Goal: Task Accomplishment & Management: Manage account settings

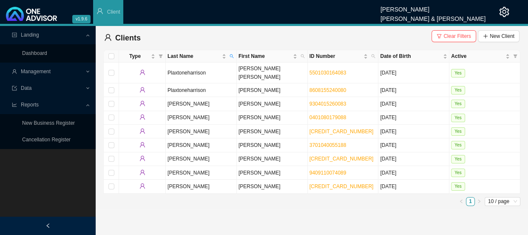
click at [42, 101] on span "Reports" at bounding box center [48, 104] width 73 height 15
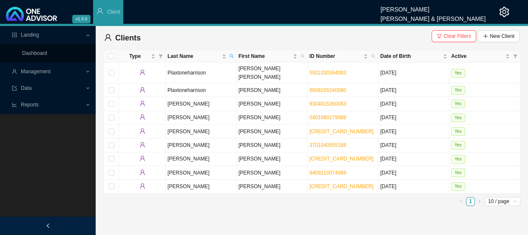
click at [42, 101] on span "Reports" at bounding box center [48, 104] width 73 height 15
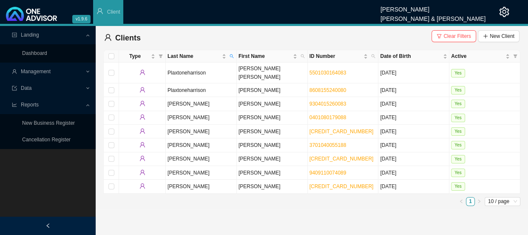
click at [87, 85] on div "Data" at bounding box center [48, 88] width 92 height 15
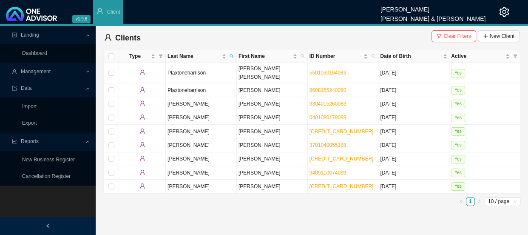
click at [81, 87] on span "Data" at bounding box center [48, 88] width 73 height 15
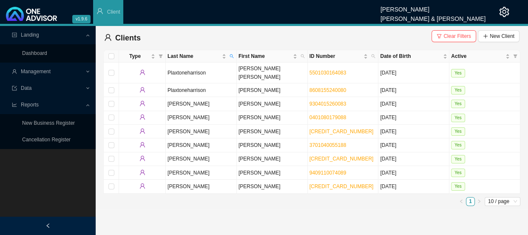
click at [91, 71] on div "Management" at bounding box center [48, 71] width 92 height 15
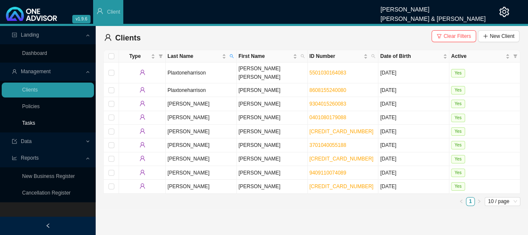
click at [34, 121] on link "Tasks" at bounding box center [28, 123] width 13 height 6
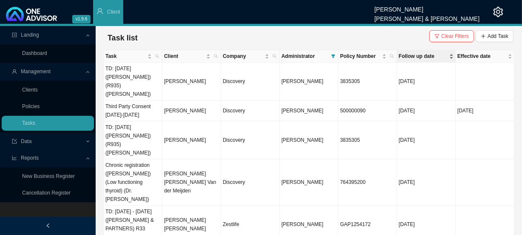
click at [426, 52] on span "Follow up date" at bounding box center [423, 56] width 49 height 9
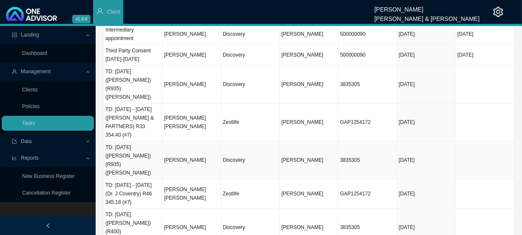
scroll to position [85, 0]
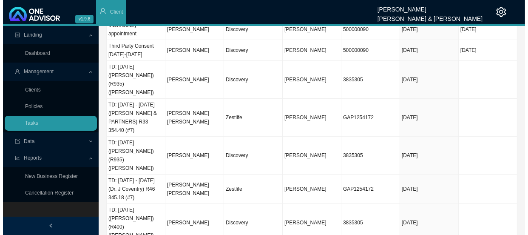
scroll to position [0, 0]
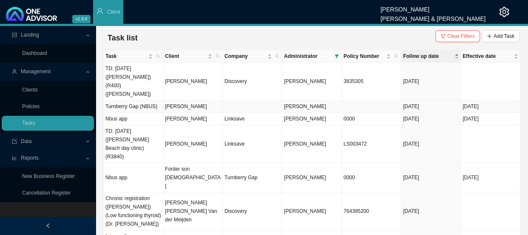
click at [149, 100] on td "Turnberry Gap (NBUS)" at bounding box center [134, 106] width 60 height 12
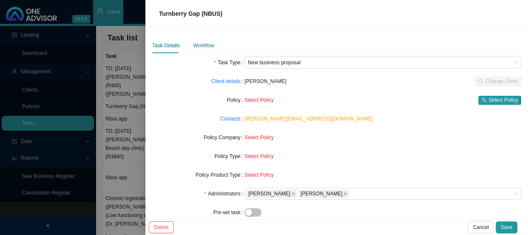
click at [202, 47] on div "Workflow" at bounding box center [203, 45] width 21 height 9
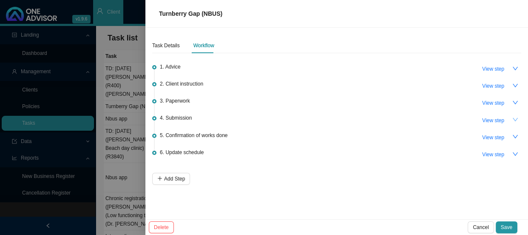
click at [513, 120] on icon "down" at bounding box center [515, 120] width 6 height 6
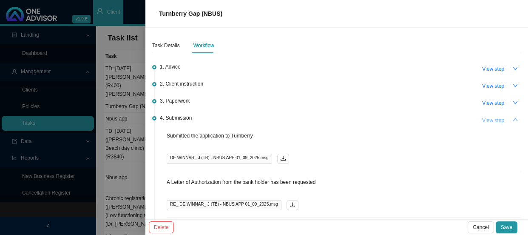
click at [489, 119] on span "View step" at bounding box center [493, 120] width 22 height 9
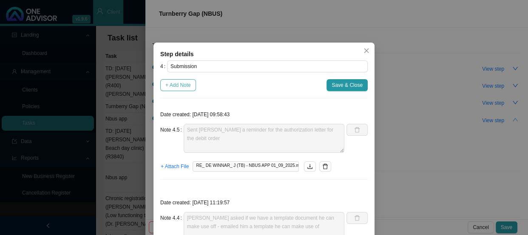
click at [178, 87] on span "+ Add Note" at bounding box center [178, 85] width 26 height 9
type textarea "Sent Jeff a reminder for the authorization letter for the debit order"
type textarea "Jeff asked if we have a template document he can make use off - emailed him a t…"
type textarea "Emailed Jeff and asked for a letter of authorization"
type textarea "A Letter of Authorization from the bank holder has been requested"
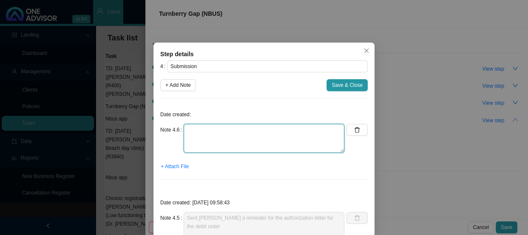
click at [201, 132] on textarea at bounding box center [264, 138] width 161 height 29
type textarea "Received debit order authorization letter"
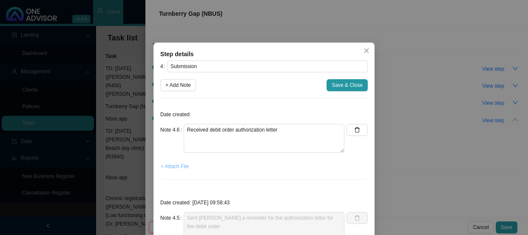
click at [172, 166] on span "+ Attach File" at bounding box center [175, 166] width 28 height 9
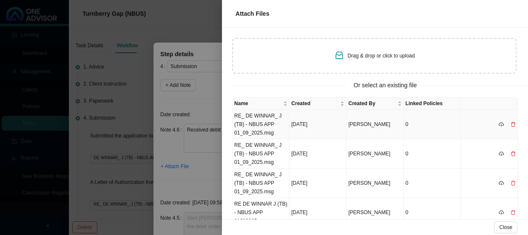
click at [256, 116] on td "RE_ DE WINNAR_ J (TB) - NBUS APP 01_09_2025.msg" at bounding box center [261, 124] width 57 height 29
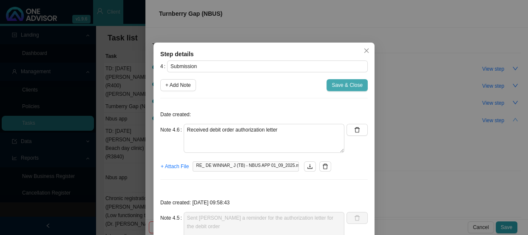
click at [335, 86] on span "Save & Close" at bounding box center [347, 85] width 31 height 9
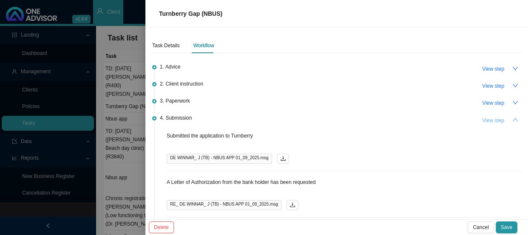
click at [488, 119] on span "View step" at bounding box center [493, 120] width 22 height 9
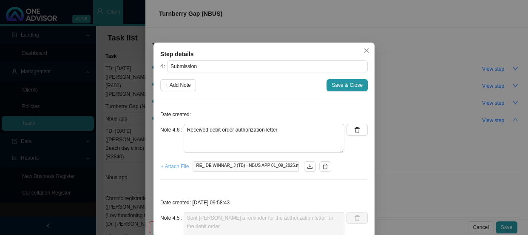
click at [171, 168] on span "+ Attach File" at bounding box center [175, 166] width 28 height 9
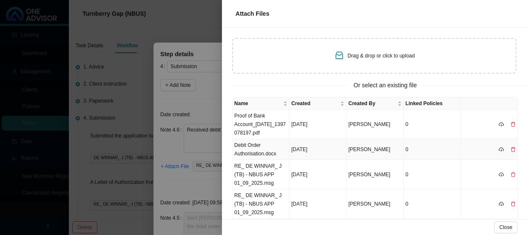
click at [267, 151] on td "Debit Order Authorisation.docx" at bounding box center [261, 149] width 57 height 21
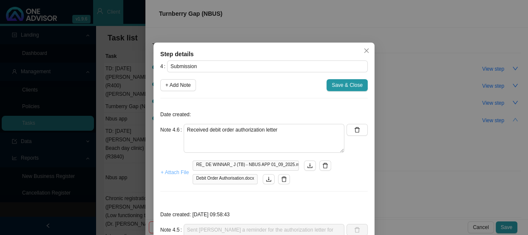
click at [166, 172] on span "+ Attach File" at bounding box center [175, 172] width 28 height 9
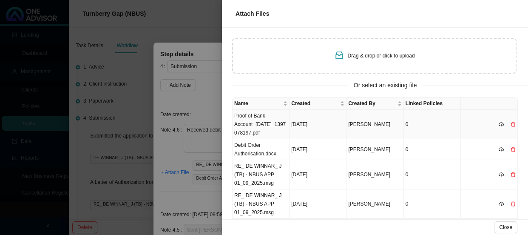
click at [267, 125] on td "Proof of Bank Account_28Jan2025_1397078197.pdf" at bounding box center [261, 124] width 57 height 29
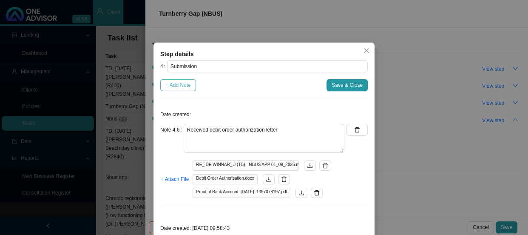
click at [178, 86] on span "+ Add Note" at bounding box center [178, 85] width 26 height 9
type textarea "Received debit order authorization letter"
type textarea "Sent Jeff a reminder for the authorization letter for the debit order"
type textarea "Jeff asked if we have a template document he can make use off - emailed him a t…"
type textarea "Emailed Jeff and asked for a letter of authorization"
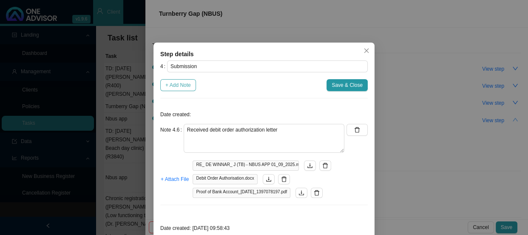
type textarea "A Letter of Authorization from the bank holder has been requested"
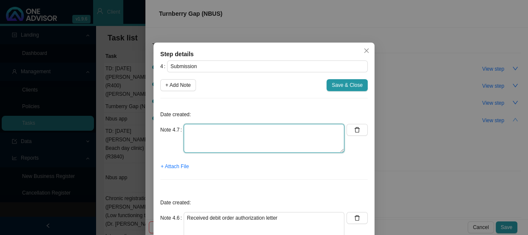
click at [194, 126] on textarea at bounding box center [264, 138] width 161 height 29
type textarea "Submitted letter and proof of account"
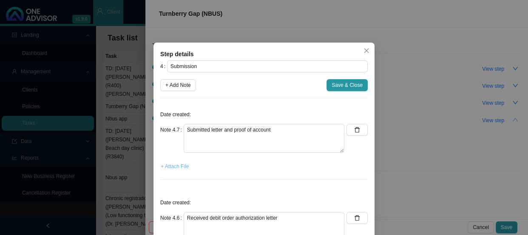
click at [173, 168] on span "+ Attach File" at bounding box center [175, 166] width 28 height 9
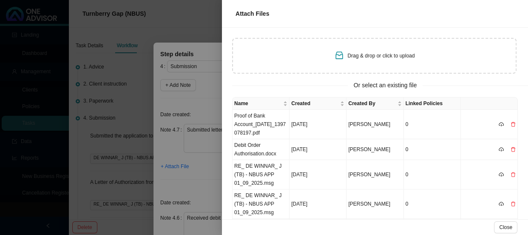
click at [206, 98] on div at bounding box center [264, 117] width 528 height 235
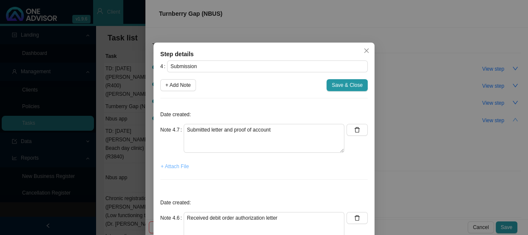
click at [169, 166] on span "+ Attach File" at bounding box center [175, 166] width 28 height 9
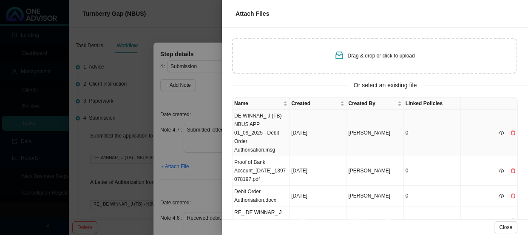
click at [259, 119] on td "DE WINNAR_ J (TB) - NBUS APP 01_09_2025 - Debit Order Authorisation.msg" at bounding box center [261, 133] width 57 height 46
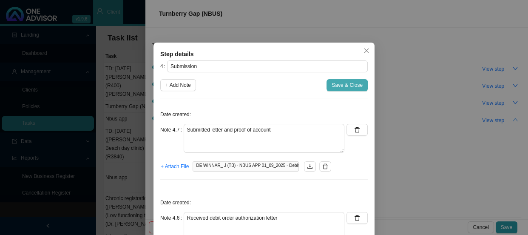
click at [340, 85] on span "Save & Close" at bounding box center [347, 85] width 31 height 9
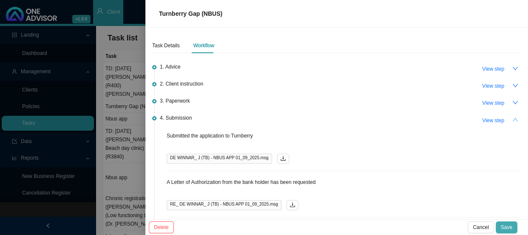
click at [511, 225] on span "Save" at bounding box center [506, 227] width 11 height 9
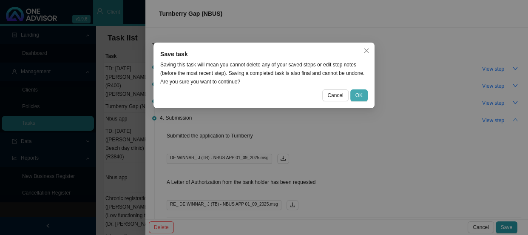
click at [358, 91] on span "OK" at bounding box center [358, 95] width 7 height 9
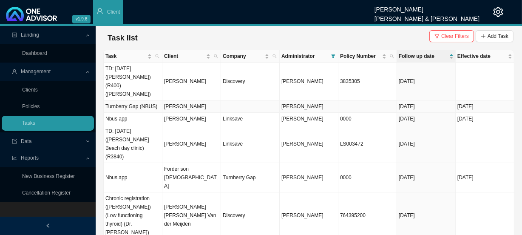
click at [196, 100] on td "[PERSON_NAME]" at bounding box center [191, 106] width 59 height 12
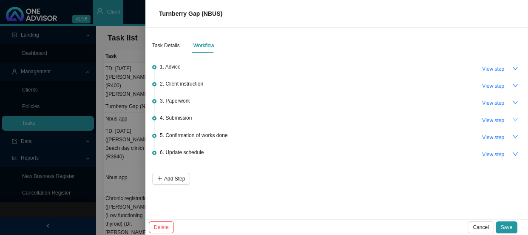
click at [515, 119] on icon "down" at bounding box center [515, 119] width 5 height 3
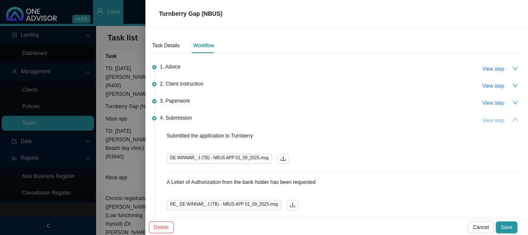
click at [491, 119] on span "View step" at bounding box center [493, 120] width 22 height 9
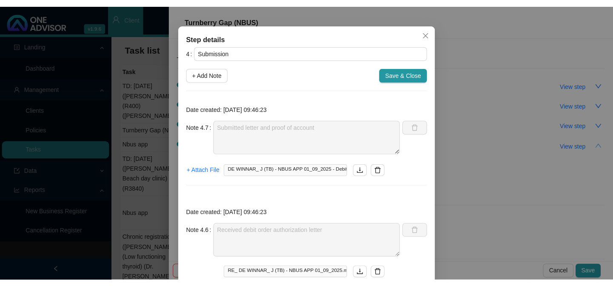
scroll to position [38, 0]
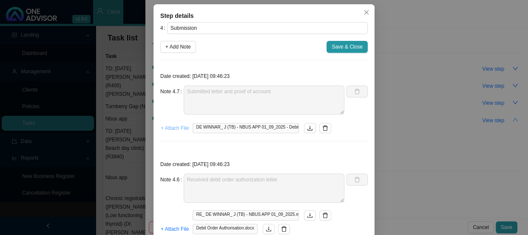
click at [168, 128] on span "+ Attach File" at bounding box center [175, 128] width 28 height 9
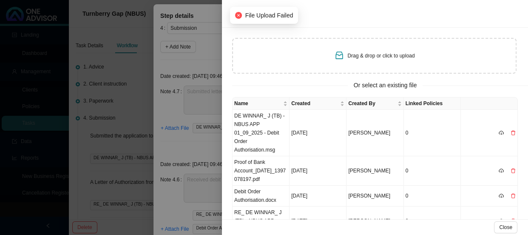
click at [190, 118] on div at bounding box center [264, 117] width 528 height 235
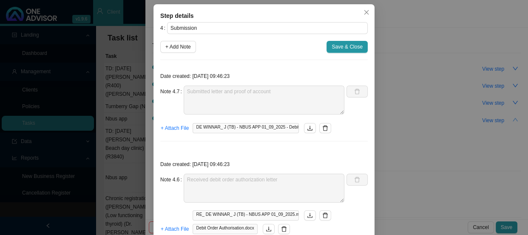
click at [123, 81] on div "Step details 4 Submission + Add Note Save & Close Date created: 2025-09-02 09:4…" at bounding box center [264, 117] width 528 height 235
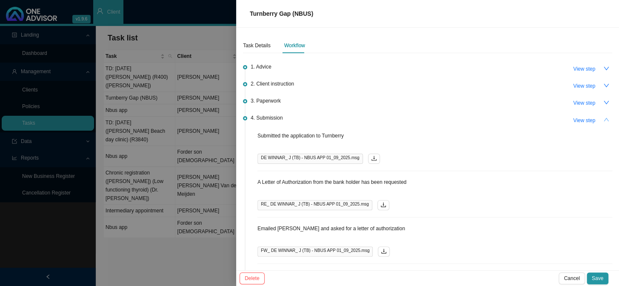
click at [195, 210] on div at bounding box center [309, 143] width 619 height 286
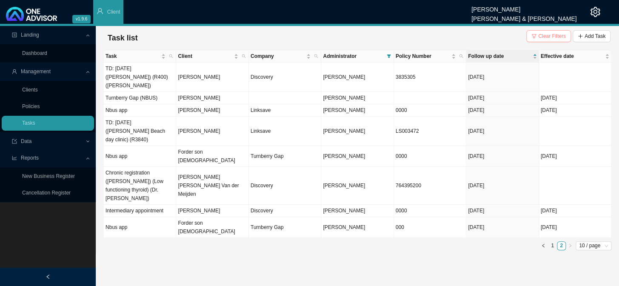
click at [528, 37] on span "Clear Filters" at bounding box center [552, 36] width 28 height 9
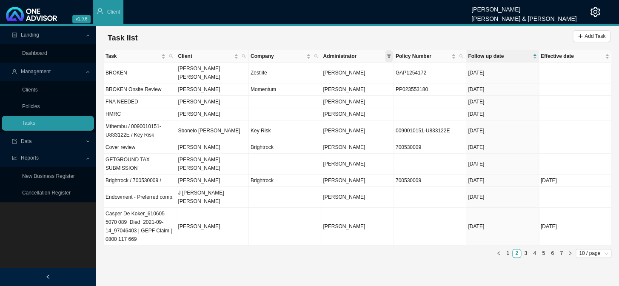
click at [387, 55] on icon "filter" at bounding box center [389, 55] width 4 height 3
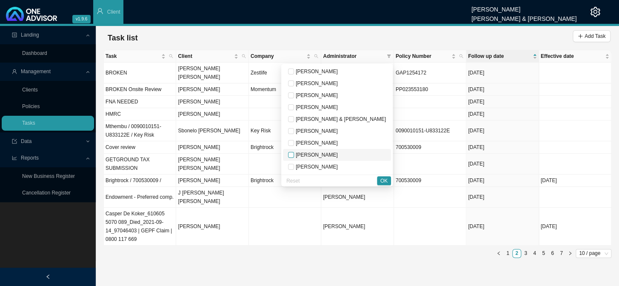
click at [294, 155] on input "checkbox" at bounding box center [291, 155] width 6 height 6
checkbox input "true"
click at [382, 181] on span "OK" at bounding box center [383, 180] width 7 height 9
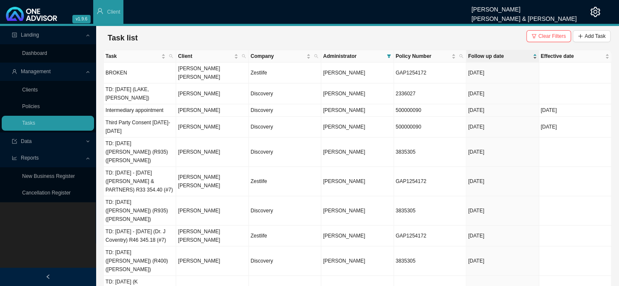
click at [491, 55] on span "Follow up date" at bounding box center [499, 56] width 63 height 9
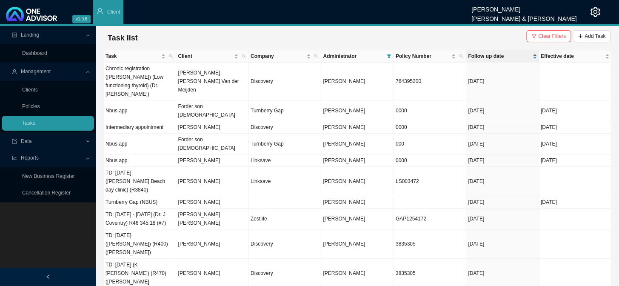
click at [491, 55] on span "Follow up date" at bounding box center [499, 56] width 63 height 9
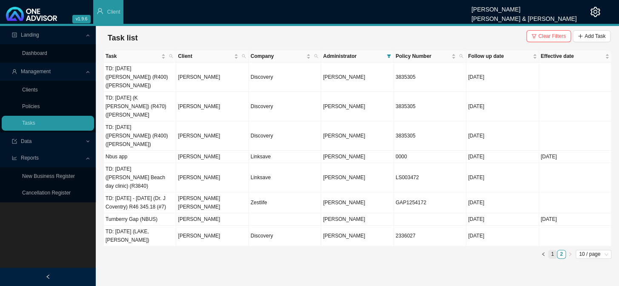
click at [528, 234] on link "1" at bounding box center [552, 254] width 8 height 8
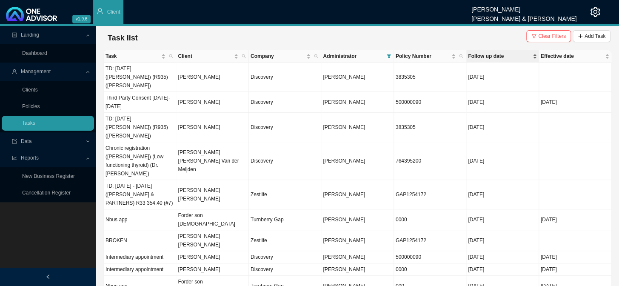
click at [498, 54] on span "Follow up date" at bounding box center [499, 56] width 63 height 9
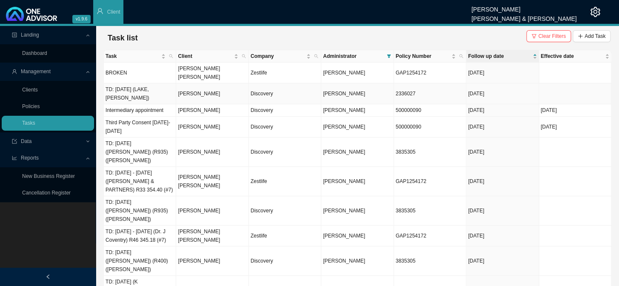
click at [197, 83] on td "[PERSON_NAME]" at bounding box center [212, 93] width 72 height 21
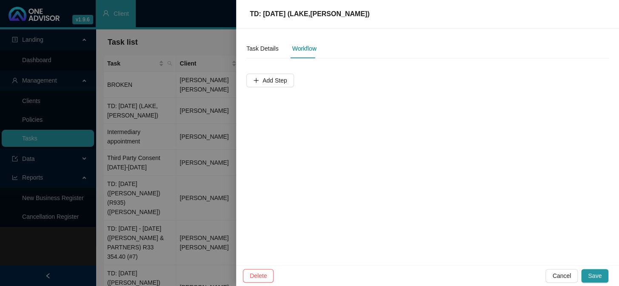
click at [200, 80] on div at bounding box center [309, 143] width 619 height 286
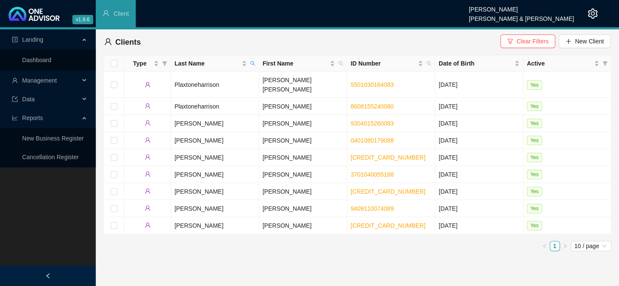
click at [57, 82] on span "Management" at bounding box center [39, 80] width 35 height 7
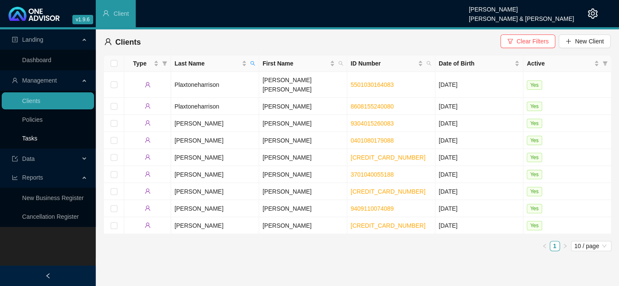
click at [28, 135] on link "Tasks" at bounding box center [29, 138] width 15 height 7
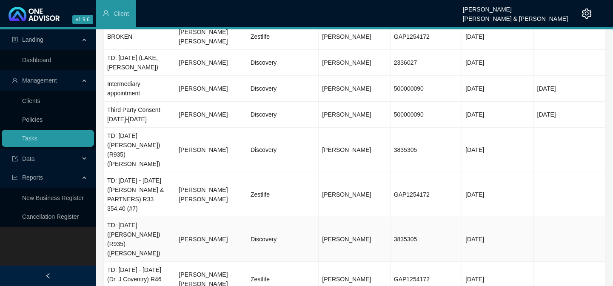
scroll to position [106, 0]
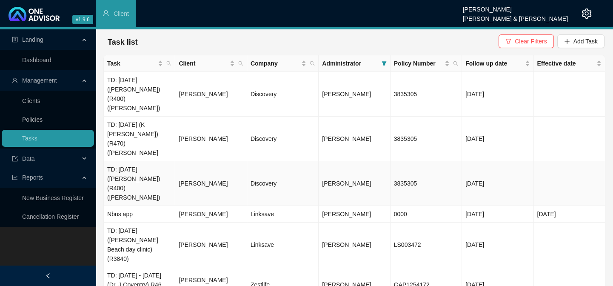
scroll to position [26, 0]
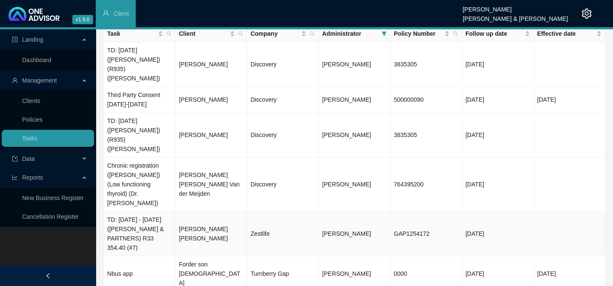
scroll to position [0, 0]
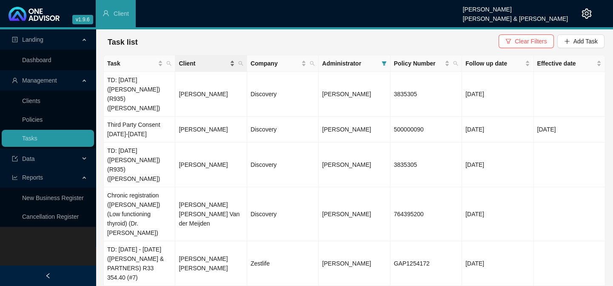
click at [188, 65] on span "Client" at bounding box center [203, 63] width 49 height 9
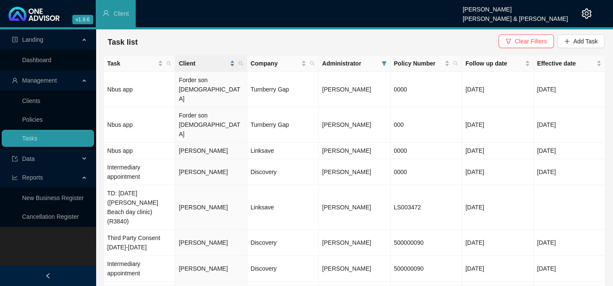
click at [188, 60] on span "Client" at bounding box center [203, 63] width 49 height 9
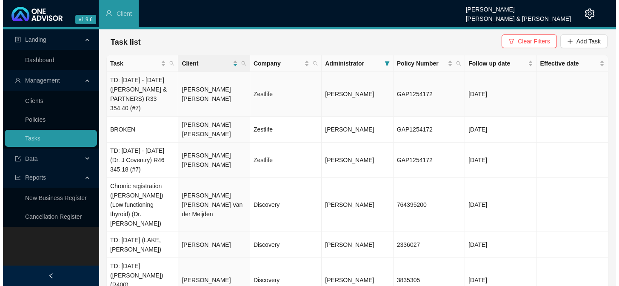
scroll to position [38, 0]
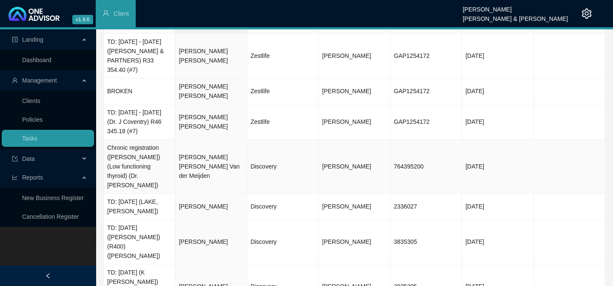
click at [184, 160] on td "[PERSON_NAME] [PERSON_NAME] Van der Meijden" at bounding box center [210, 166] width 71 height 54
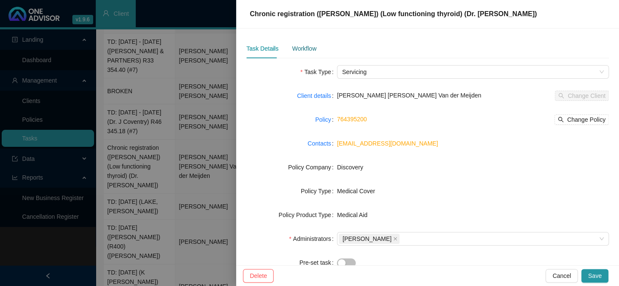
click at [296, 48] on div "Workflow" at bounding box center [304, 48] width 24 height 9
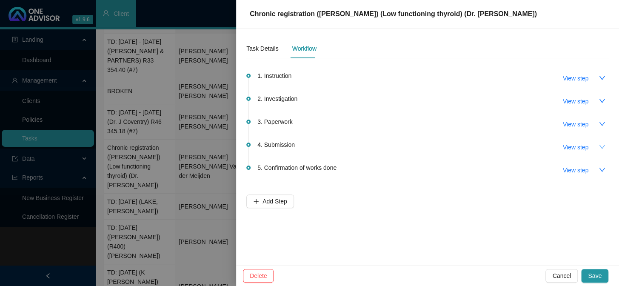
click at [600, 146] on icon "down" at bounding box center [601, 146] width 7 height 7
click at [583, 148] on span "View step" at bounding box center [576, 146] width 26 height 9
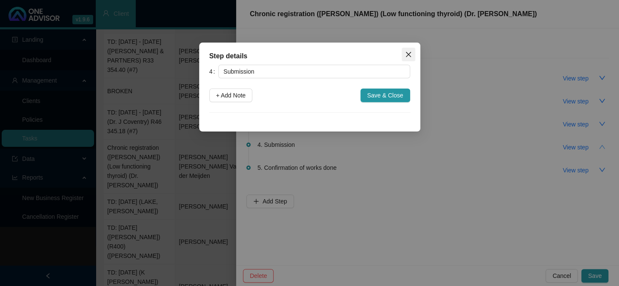
click at [407, 54] on icon "close" at bounding box center [407, 54] width 5 height 5
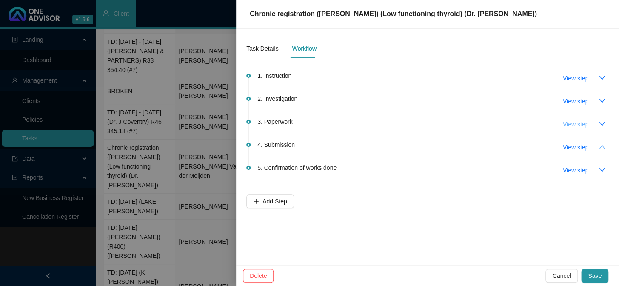
click at [580, 125] on span "View step" at bounding box center [576, 123] width 26 height 9
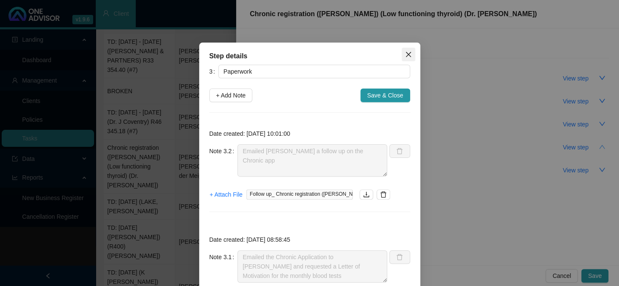
click at [406, 54] on icon "close" at bounding box center [408, 54] width 7 height 7
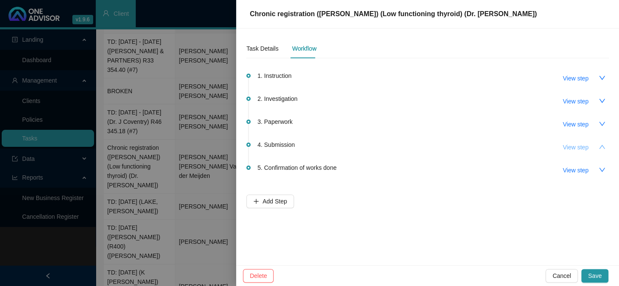
click at [577, 147] on span "View step" at bounding box center [576, 146] width 26 height 9
type input "Submission"
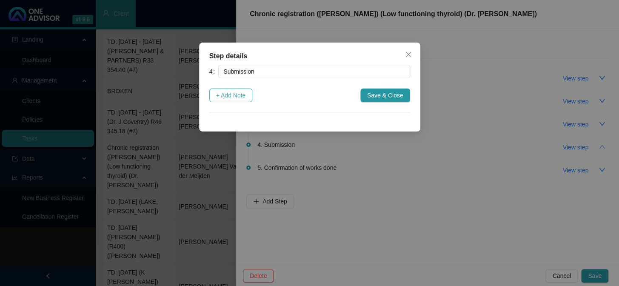
click at [239, 92] on span "+ Add Note" at bounding box center [231, 95] width 30 height 9
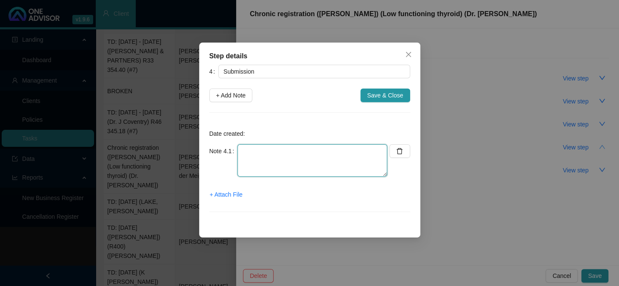
click at [253, 145] on textarea at bounding box center [312, 160] width 150 height 32
type textarea "r"
click at [367, 153] on textarea "Received approval letter for [MEDICAL_DATA]" at bounding box center [312, 160] width 150 height 32
click at [272, 159] on textarea "Received approval letter for [MEDICAL_DATA] and [MEDICAL_DATA]" at bounding box center [312, 160] width 150 height 32
click at [319, 152] on textarea "Received approval letter for [MEDICAL_DATA] and [MEDICAL_DATA]" at bounding box center [312, 160] width 150 height 32
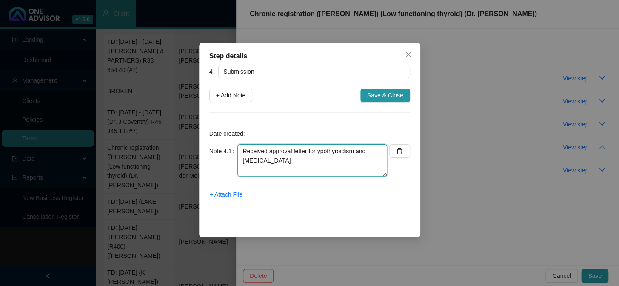
drag, startPoint x: 311, startPoint y: 165, endPoint x: 306, endPoint y: 149, distance: 16.9
click at [306, 149] on textarea "Received approval letter for ypothyroidism and [MEDICAL_DATA]" at bounding box center [312, 160] width 150 height 32
click at [331, 162] on textarea "Received approval letter [MEDICAL_DATA] - Approved" at bounding box center [312, 160] width 150 height 32
click at [319, 165] on textarea "Received approval letter [MEDICAL_DATA] - Approved" at bounding box center [312, 160] width 150 height 32
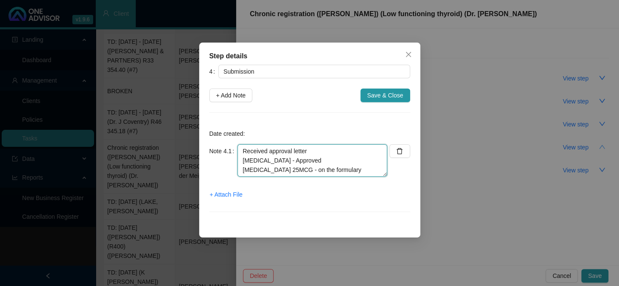
click at [317, 151] on textarea "Received approval letter [MEDICAL_DATA] - Approved [MEDICAL_DATA] 25MCG - on th…" at bounding box center [312, 160] width 150 height 32
click at [349, 164] on textarea "Received approval letter [MEDICAL_DATA] - Approved [MEDICAL_DATA] 25MCG - on th…" at bounding box center [312, 160] width 150 height 32
click at [365, 162] on textarea "Received approval letter [MEDICAL_DATA] - Approved [MEDICAL_DATA] 25MCG - on th…" at bounding box center [312, 160] width 150 height 32
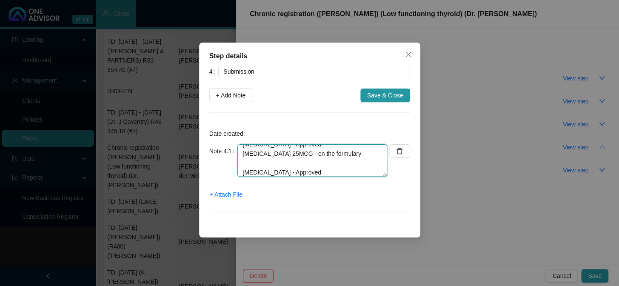
scroll to position [35, 0]
click at [317, 172] on textarea "Received approval letter [MEDICAL_DATA] - Approved [MEDICAL_DATA] 25MCG - on th…" at bounding box center [312, 160] width 150 height 32
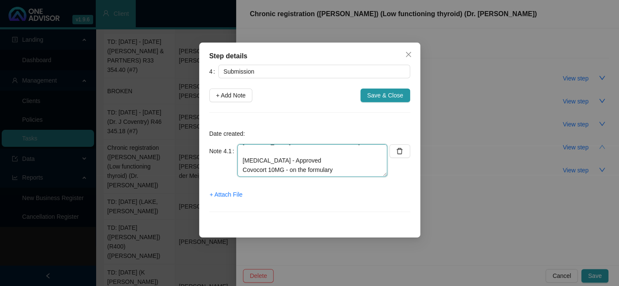
scroll to position [56, 0]
click at [318, 172] on textarea "Received approval letter [MEDICAL_DATA] - Approved [MEDICAL_DATA] 25MCG - on th…" at bounding box center [312, 160] width 150 height 32
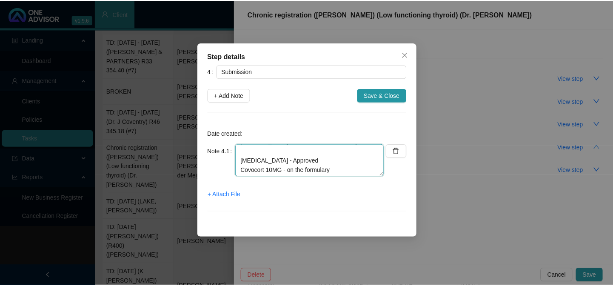
scroll to position [0, 0]
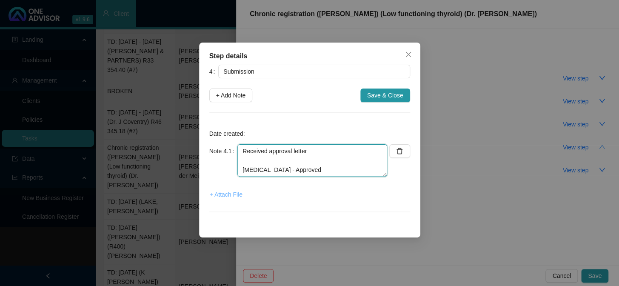
type textarea "Received approval letter [MEDICAL_DATA] - Approved [MEDICAL_DATA] 25MCG - on th…"
click at [234, 195] on span "+ Attach File" at bounding box center [226, 194] width 33 height 9
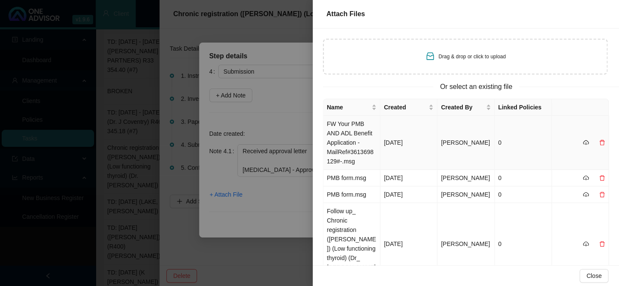
click at [341, 136] on td "FW Your PMB AND ADL Benefit Application -MailRef#3613698129#-.msg" at bounding box center [351, 143] width 57 height 54
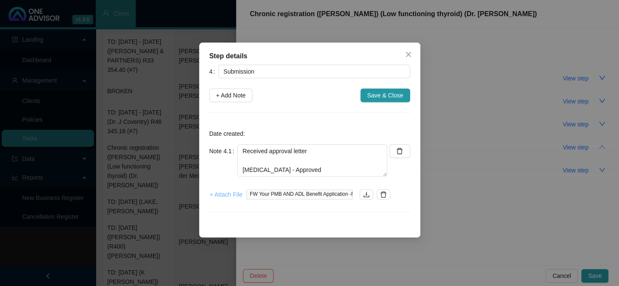
click at [216, 196] on span "+ Attach File" at bounding box center [226, 194] width 33 height 9
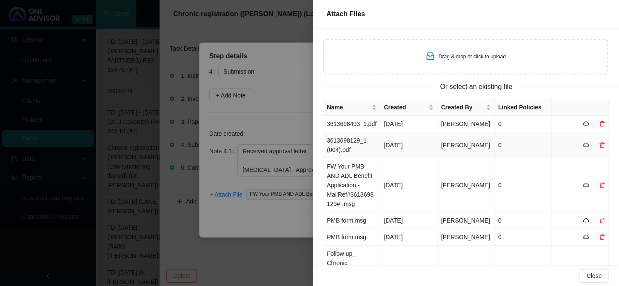
click at [348, 143] on td "3613698129_1 (004).pdf" at bounding box center [351, 145] width 57 height 26
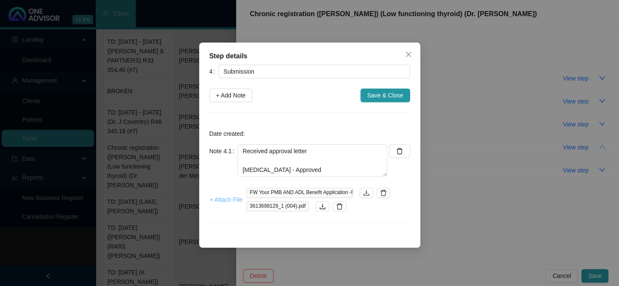
click at [226, 199] on span "+ Attach File" at bounding box center [226, 199] width 33 height 9
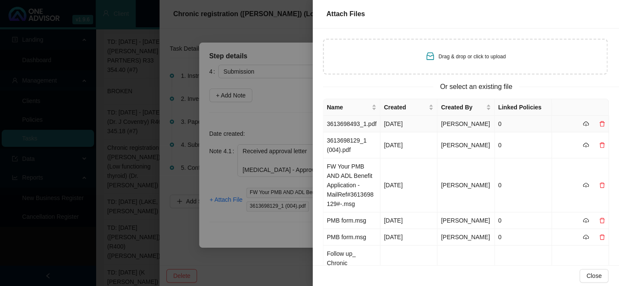
click at [353, 123] on td "3613698493_1.pdf" at bounding box center [351, 124] width 57 height 17
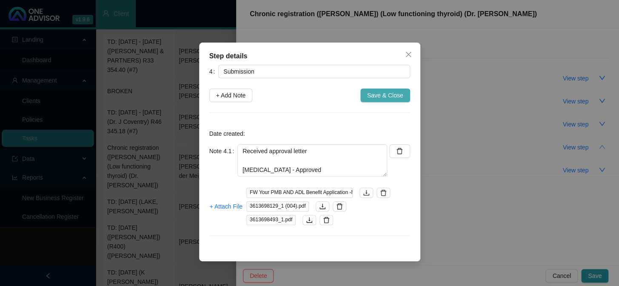
click at [393, 96] on span "Save & Close" at bounding box center [385, 95] width 36 height 9
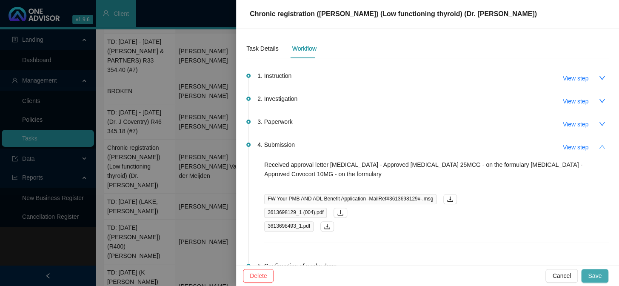
click at [595, 274] on span "Save" at bounding box center [595, 275] width 14 height 9
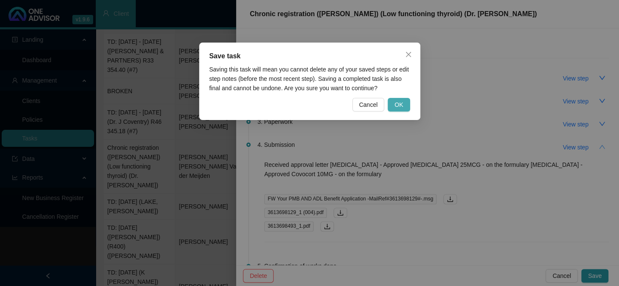
click at [399, 101] on span "OK" at bounding box center [398, 104] width 9 height 9
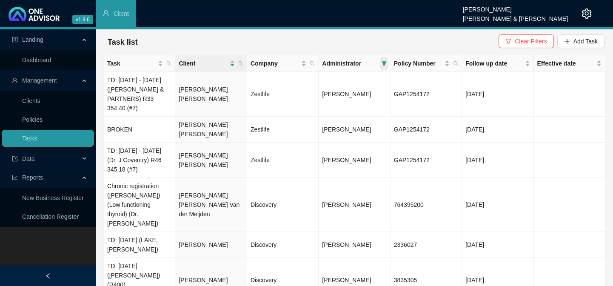
click at [381, 65] on icon "filter" at bounding box center [383, 63] width 5 height 5
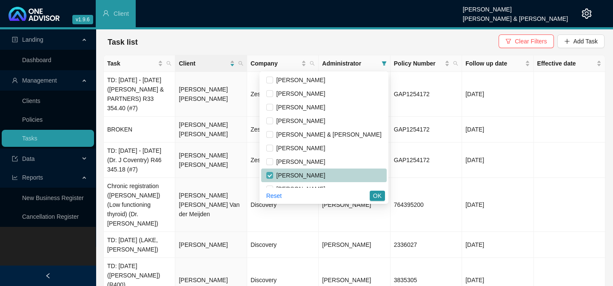
click at [273, 173] on input "checkbox" at bounding box center [269, 175] width 7 height 7
checkbox input "false"
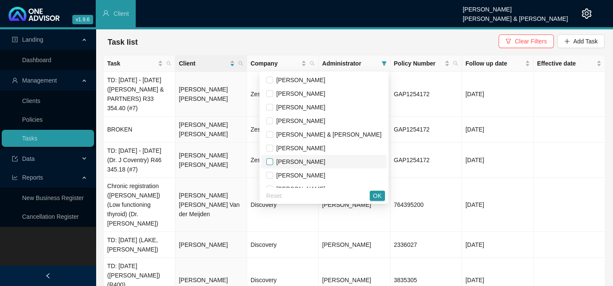
click at [273, 162] on input "checkbox" at bounding box center [269, 161] width 7 height 7
checkbox input "true"
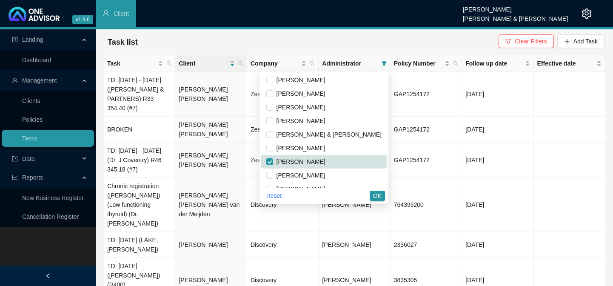
click at [374, 191] on span "OK" at bounding box center [377, 195] width 9 height 9
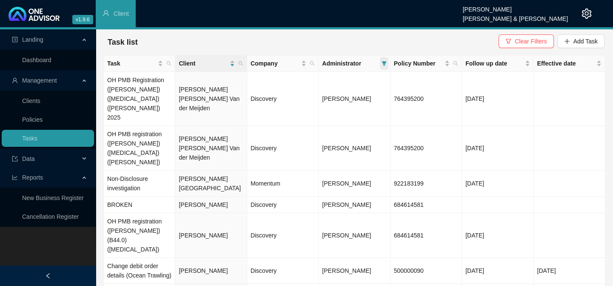
click at [381, 63] on icon "filter" at bounding box center [383, 63] width 5 height 5
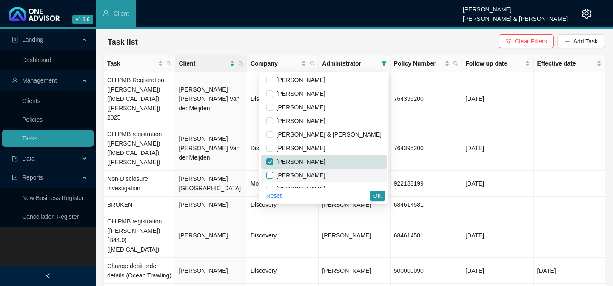
click at [273, 176] on input "checkbox" at bounding box center [269, 175] width 7 height 7
checkbox input "true"
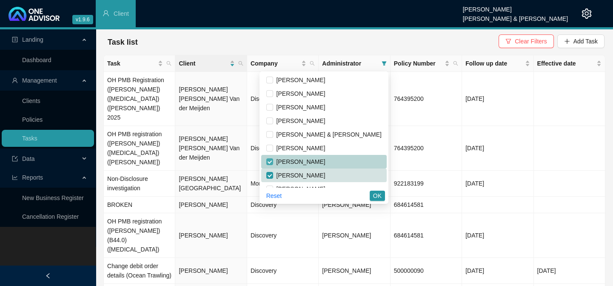
click at [273, 160] on input "checkbox" at bounding box center [269, 161] width 7 height 7
checkbox input "false"
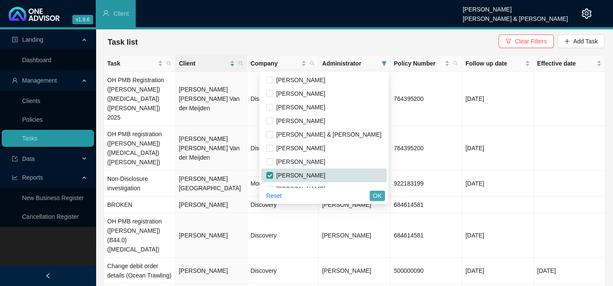
click at [378, 196] on span "OK" at bounding box center [377, 195] width 9 height 9
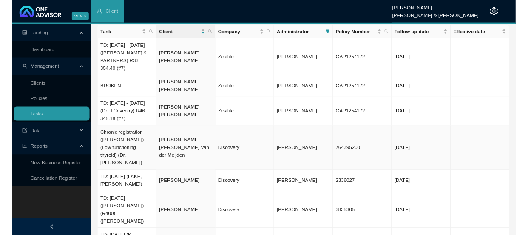
scroll to position [77, 0]
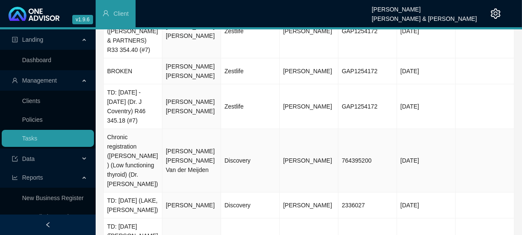
click at [182, 153] on td "[PERSON_NAME] [PERSON_NAME] Van der Meijden" at bounding box center [191, 160] width 59 height 63
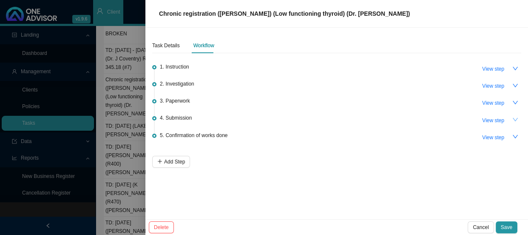
click at [516, 119] on icon "down" at bounding box center [515, 119] width 5 height 3
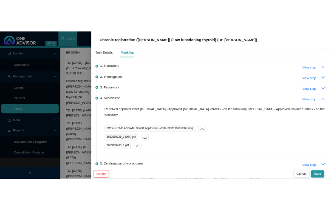
scroll to position [33, 0]
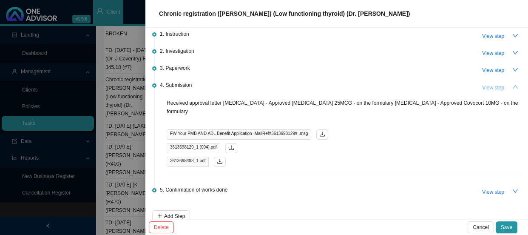
click at [485, 87] on span "View step" at bounding box center [493, 87] width 22 height 9
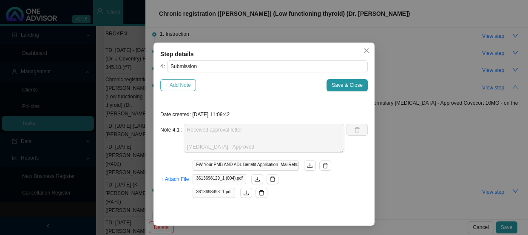
click at [175, 85] on span "+ Add Note" at bounding box center [178, 85] width 26 height 9
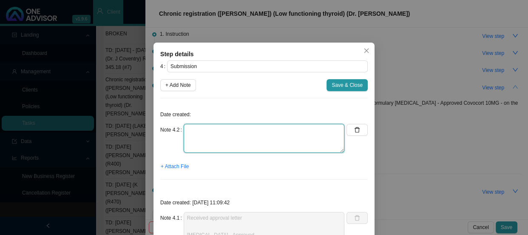
click at [197, 127] on textarea at bounding box center [264, 138] width 161 height 29
type textarea "p"
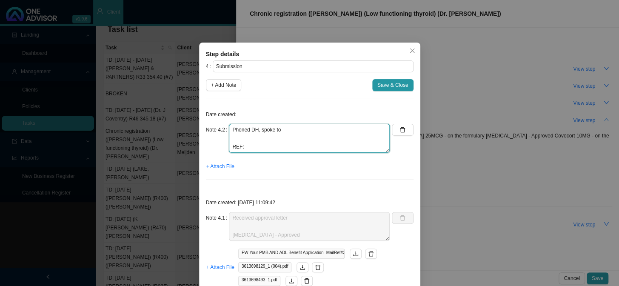
scroll to position [0, 0]
click at [250, 136] on textarea "Phoned DH, spoke to REF:" at bounding box center [309, 138] width 161 height 29
drag, startPoint x: 281, startPoint y: 51, endPoint x: 270, endPoint y: 54, distance: 11.6
click at [270, 54] on div "Step details" at bounding box center [310, 53] width 208 height 9
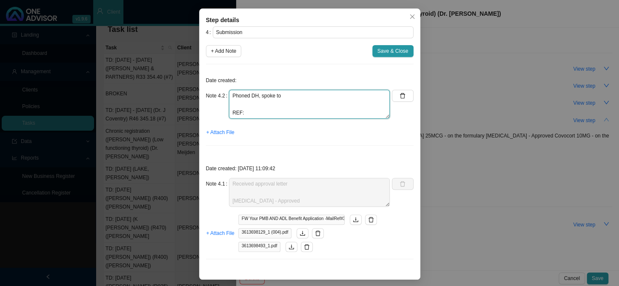
click at [263, 102] on textarea "Phoned DH, spoke to REF:" at bounding box center [309, 104] width 161 height 29
click at [242, 102] on textarea "Phoned DH, spoke to REF:" at bounding box center [309, 104] width 161 height 29
click at [290, 97] on textarea "Phoned DH, spoke to REF:" at bounding box center [309, 104] width 161 height 29
click at [278, 104] on textarea "Phoned DH, spoke to [PERSON_NAME] REF:" at bounding box center [309, 104] width 161 height 29
click at [298, 95] on textarea "Phoned DH, spoke to [PERSON_NAME] REF:" at bounding box center [309, 104] width 161 height 29
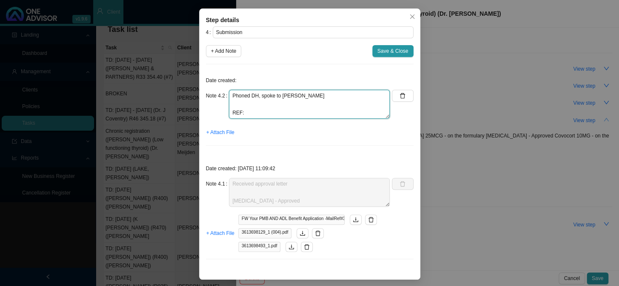
drag, startPoint x: 298, startPoint y: 95, endPoint x: 284, endPoint y: 108, distance: 19.5
click at [284, 109] on textarea "Phoned DH, spoke to [PERSON_NAME] REF:" at bounding box center [309, 104] width 161 height 29
click at [256, 105] on textarea "Phoned DH, spoke to [PERSON_NAME] REF:" at bounding box center [309, 104] width 161 height 29
click at [233, 105] on textarea "Phoned DH, spoke to [PERSON_NAME] REF:" at bounding box center [309, 104] width 161 height 29
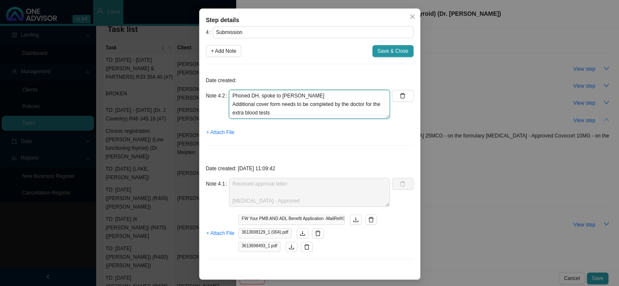
click at [298, 115] on textarea "Phoned DH, spoke to [PERSON_NAME] Additional cover form needs to be completed b…" at bounding box center [309, 104] width 161 height 29
click at [293, 111] on textarea "Phoned DH, spoke to [PERSON_NAME] Additional cover form needs to be completed b…" at bounding box center [309, 104] width 161 height 29
click at [297, 95] on textarea "Phoned DH, spoke to [PERSON_NAME] Additional cover form needs to be completed b…" at bounding box center [309, 104] width 161 height 29
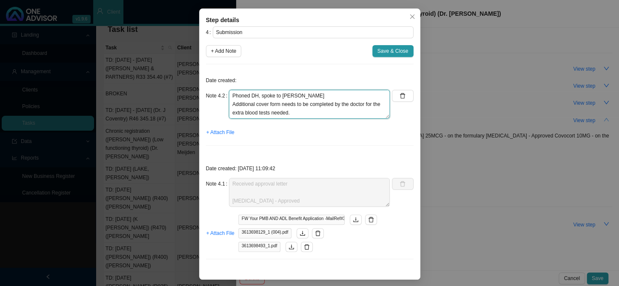
click at [306, 97] on textarea "Phoned DH, spoke to [PERSON_NAME] Additional cover form needs to be completed b…" at bounding box center [309, 104] width 161 height 29
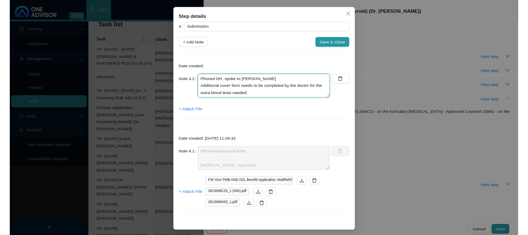
scroll to position [9, 0]
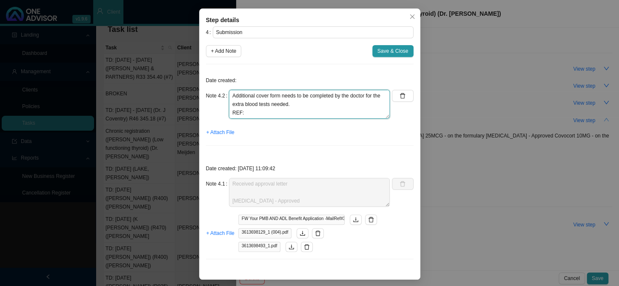
click at [308, 114] on textarea "Phoned DH, spoke to [PERSON_NAME] Additional cover form needs to be completed b…" at bounding box center [309, 104] width 161 height 29
click at [290, 111] on textarea "Phoned DH, spoke to [PERSON_NAME] Additional cover form needs to be completed b…" at bounding box center [309, 104] width 161 height 29
type textarea "Phoned DH, spoke to [PERSON_NAME] Additional cover form needs to be completed b…"
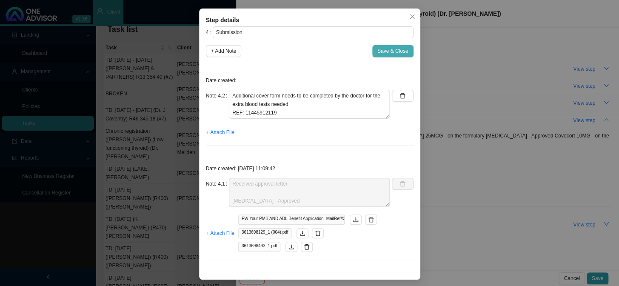
click at [391, 49] on span "Save & Close" at bounding box center [392, 51] width 31 height 9
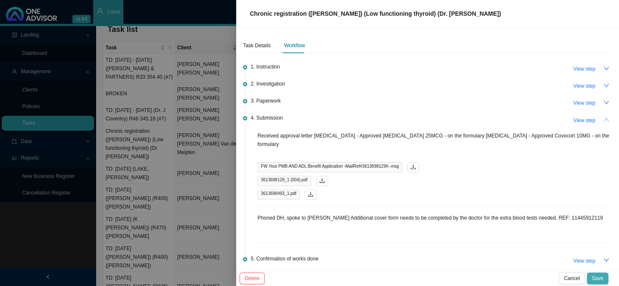
click at [600, 281] on span "Save" at bounding box center [596, 278] width 11 height 9
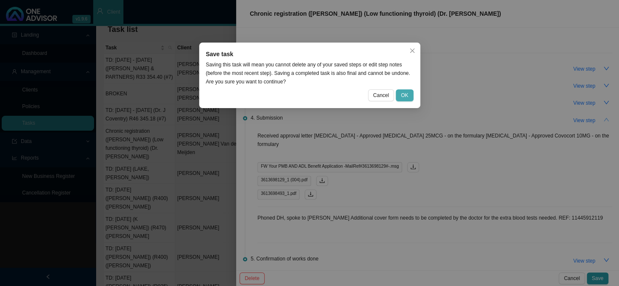
click at [407, 94] on span "OK" at bounding box center [404, 95] width 7 height 9
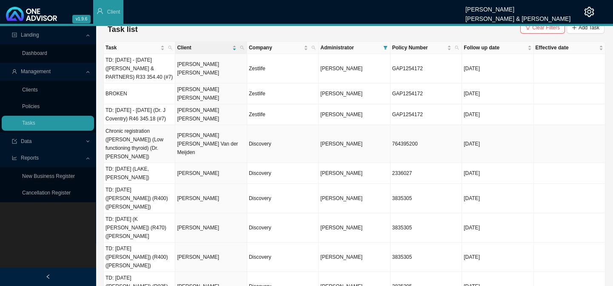
click at [182, 139] on td "[PERSON_NAME] [PERSON_NAME] Van der Meijden" at bounding box center [210, 144] width 71 height 38
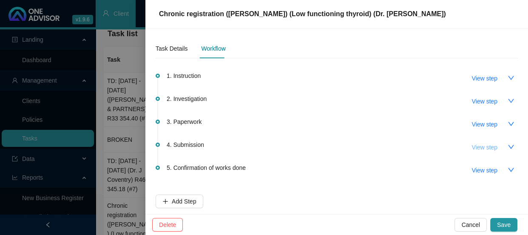
click at [489, 148] on span "View step" at bounding box center [485, 146] width 26 height 9
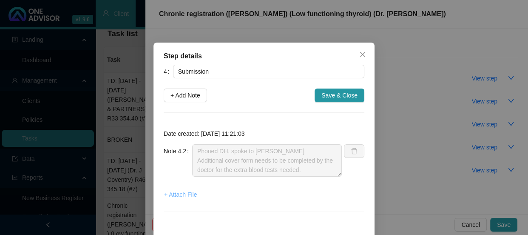
click at [170, 195] on span "+ Attach File" at bounding box center [180, 194] width 33 height 9
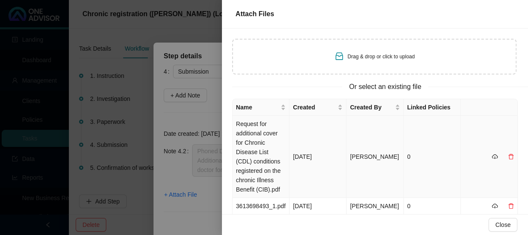
click at [268, 136] on td "Request for additional cover for Chronic Disease List (CDL) conditions register…" at bounding box center [261, 157] width 57 height 82
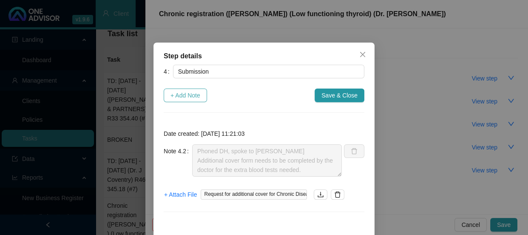
click at [179, 95] on span "+ Add Note" at bounding box center [186, 95] width 30 height 9
type textarea "Phoned DH, spoke to [PERSON_NAME] Additional cover form needs to be completed b…"
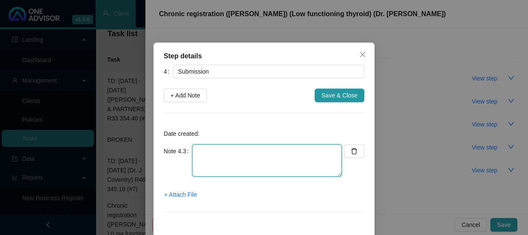
click at [204, 146] on textarea at bounding box center [267, 160] width 150 height 32
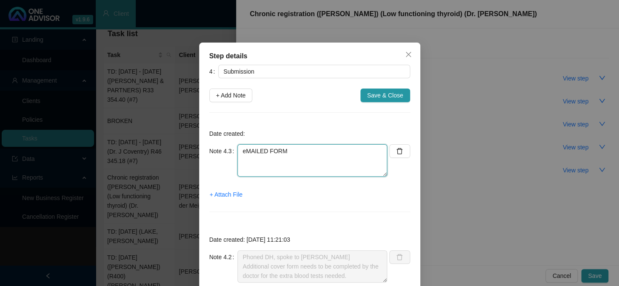
drag, startPoint x: 311, startPoint y: 149, endPoint x: 230, endPoint y: 153, distance: 80.9
click at [230, 153] on div "Note 4.3 eMAILED FORM" at bounding box center [298, 160] width 178 height 32
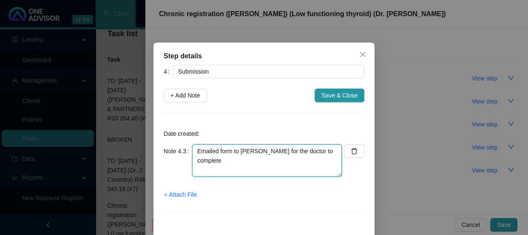
type textarea "Emailed form to [PERSON_NAME] for the doctor to complete"
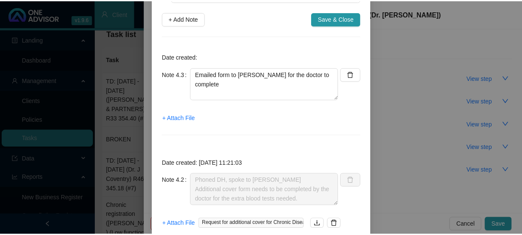
scroll to position [77, 0]
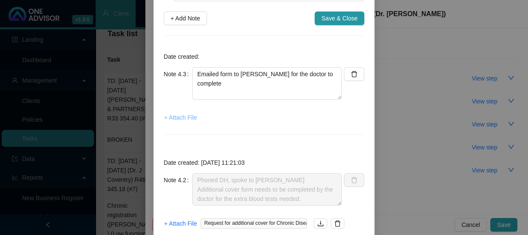
click at [175, 119] on span "+ Attach File" at bounding box center [180, 117] width 33 height 9
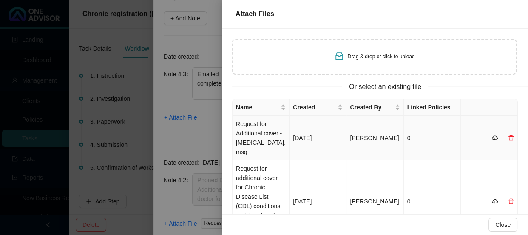
click at [262, 126] on td "Request for Additional cover - [MEDICAL_DATA].msg" at bounding box center [261, 138] width 57 height 45
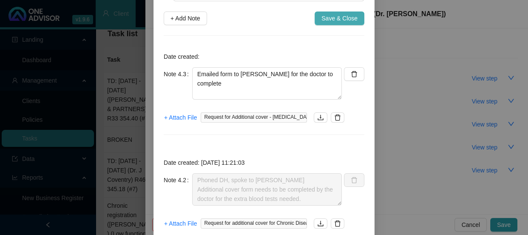
click at [341, 20] on span "Save & Close" at bounding box center [339, 18] width 36 height 9
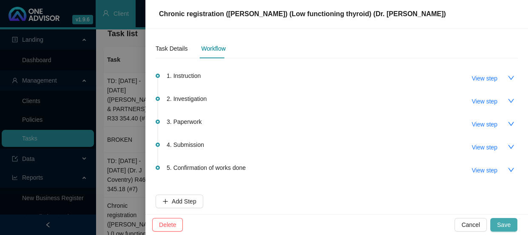
click at [513, 219] on button "Save" at bounding box center [503, 225] width 27 height 14
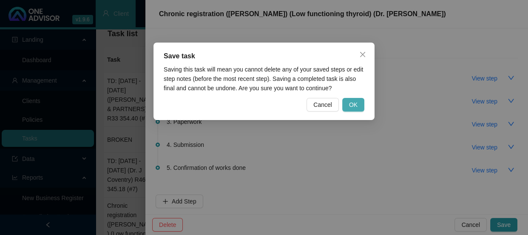
click at [363, 102] on button "OK" at bounding box center [353, 105] width 22 height 14
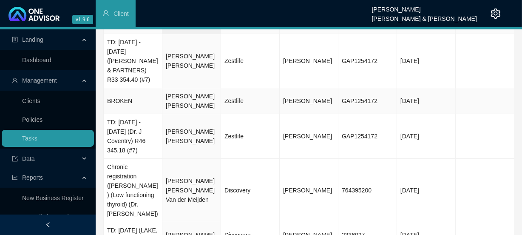
scroll to position [0, 0]
